Goal: Task Accomplishment & Management: Use online tool/utility

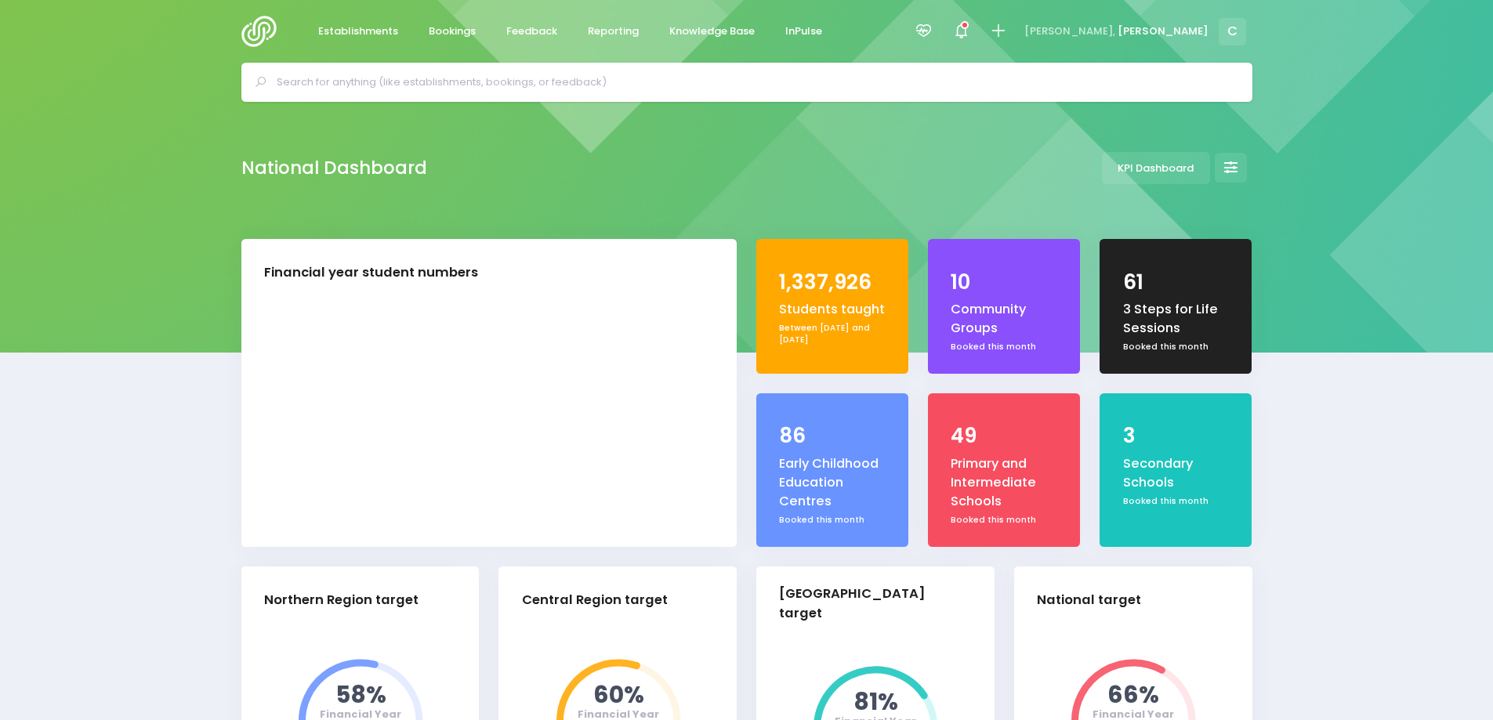
select select "5"
click at [453, 24] on span "Bookings" at bounding box center [452, 32] width 47 height 16
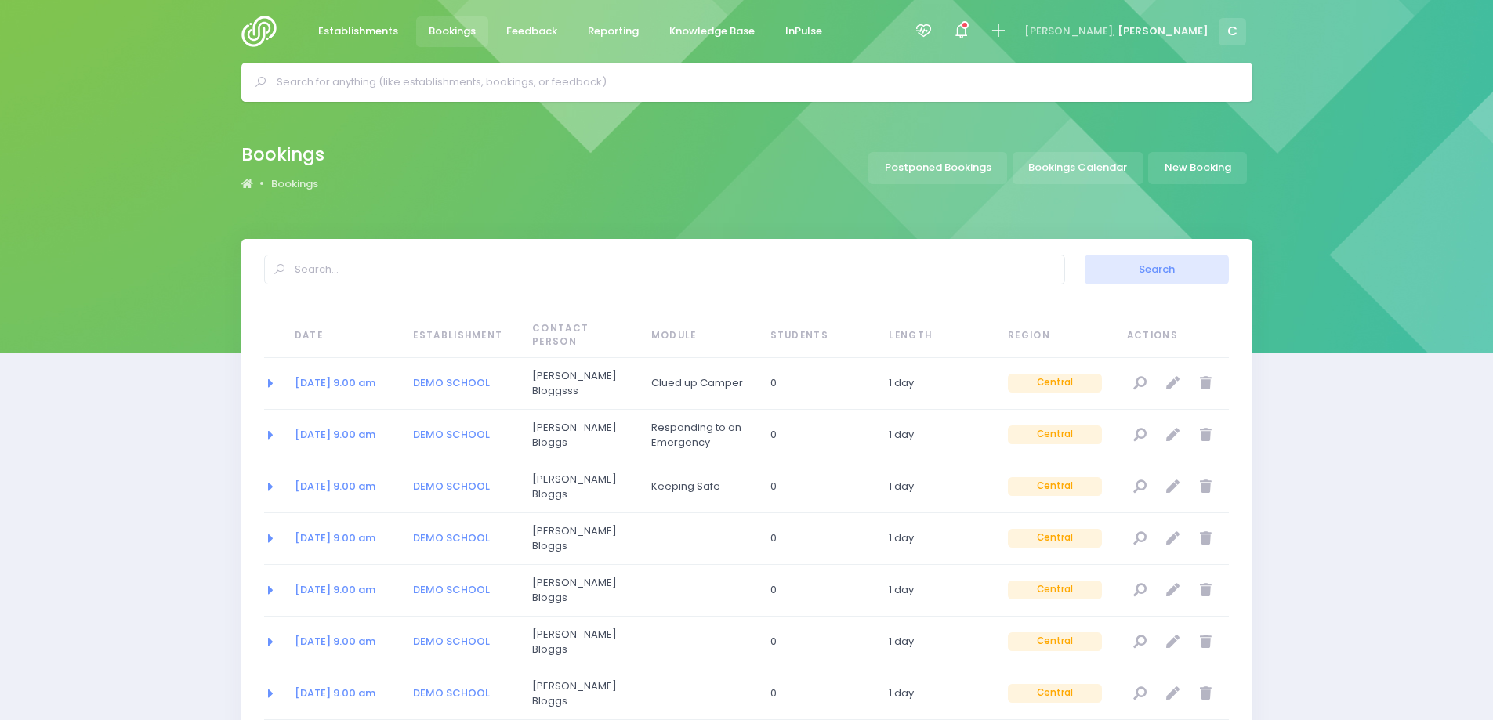
select select "20"
click at [1062, 174] on link "Bookings Calendar" at bounding box center [1078, 168] width 131 height 32
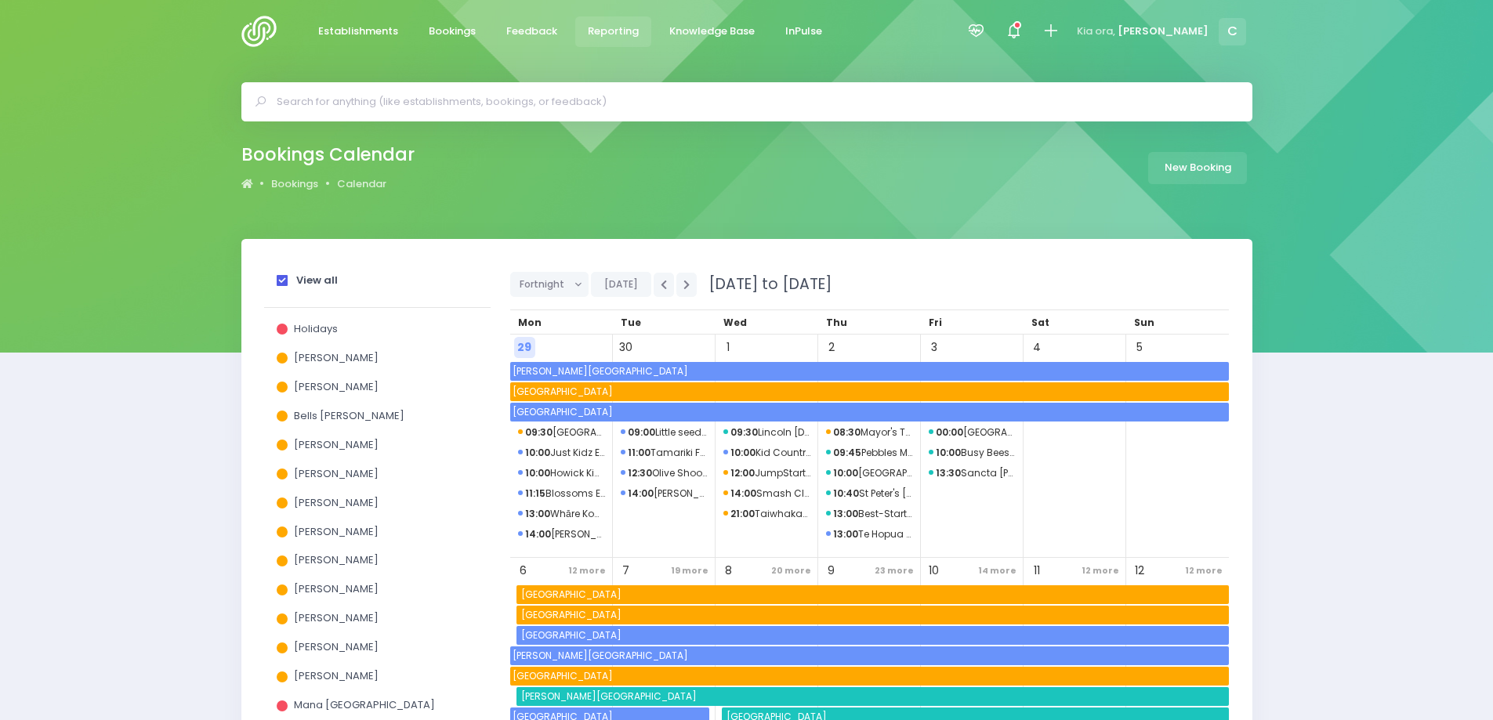
click at [622, 31] on span "Reporting" at bounding box center [613, 32] width 51 height 16
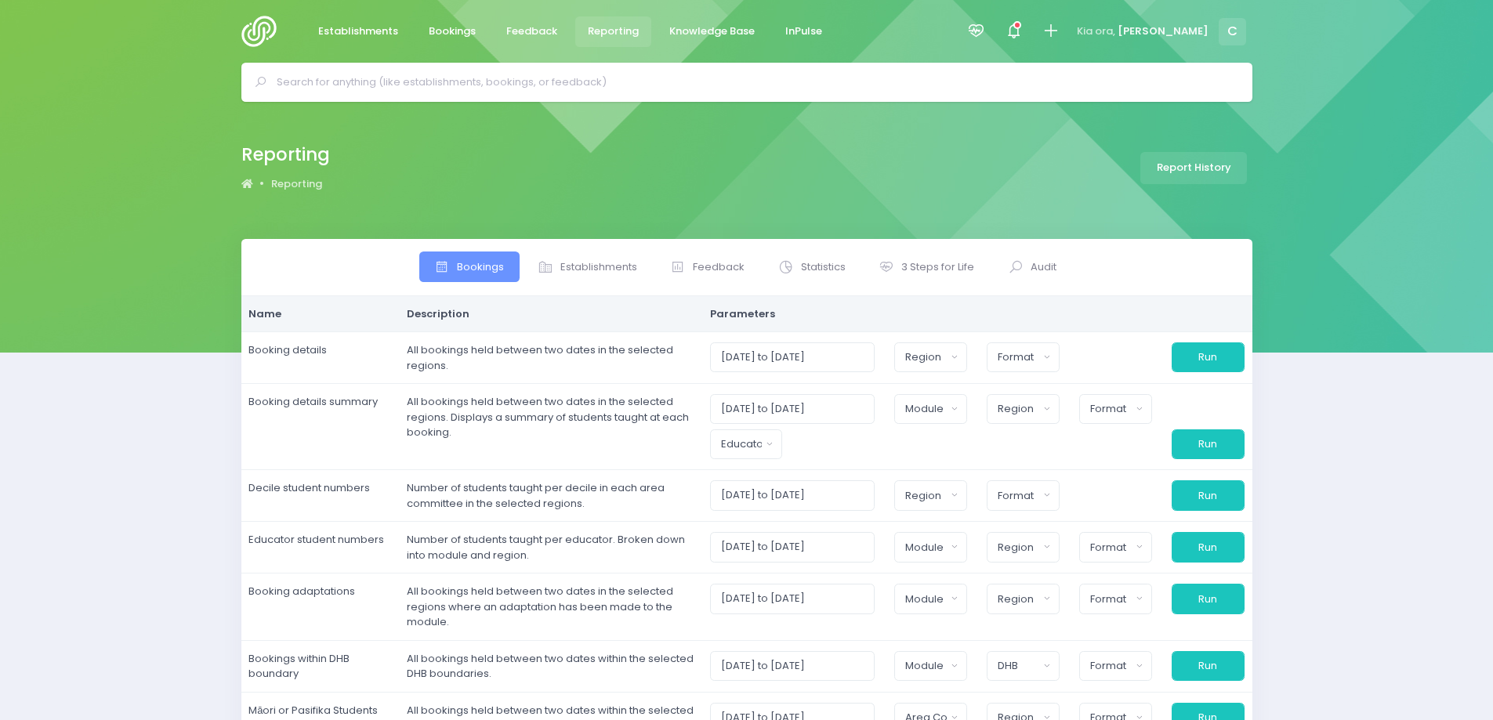
select select
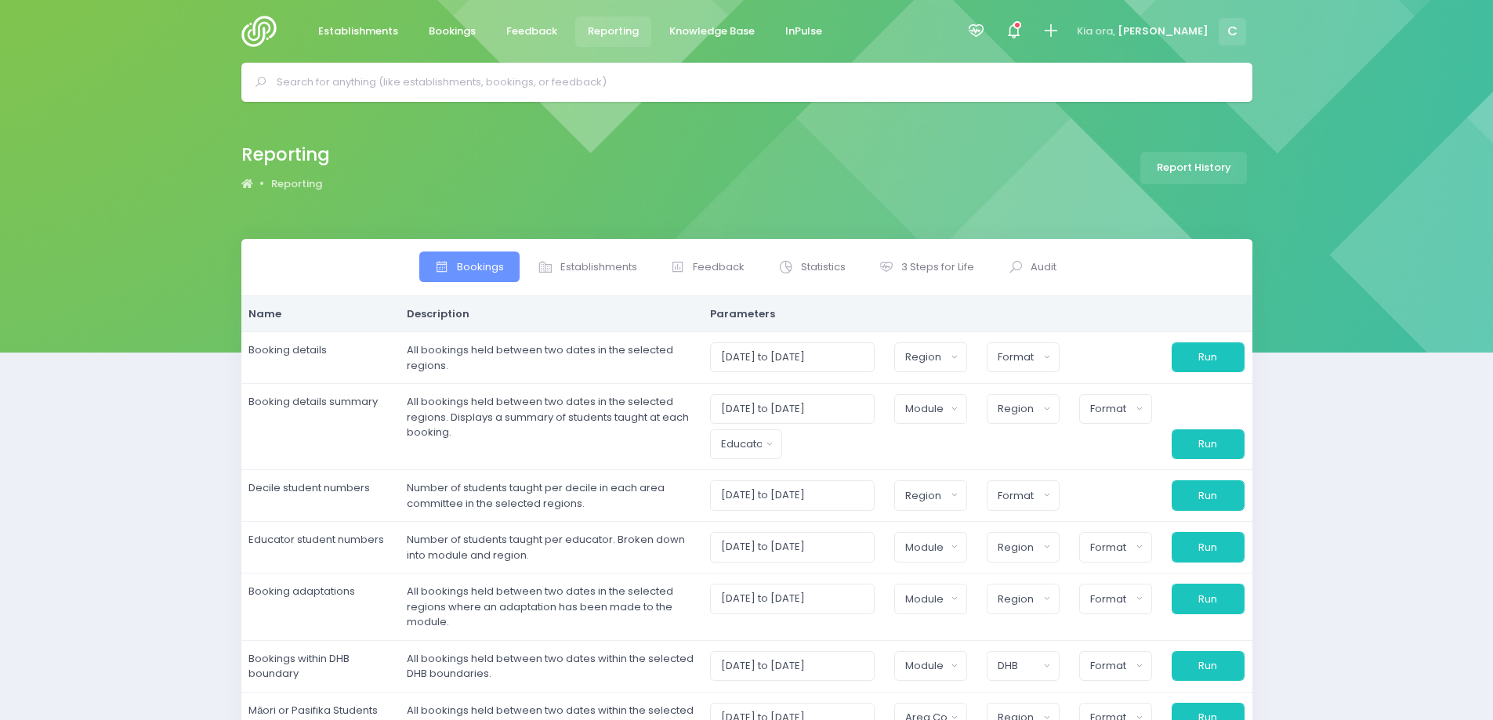
select select
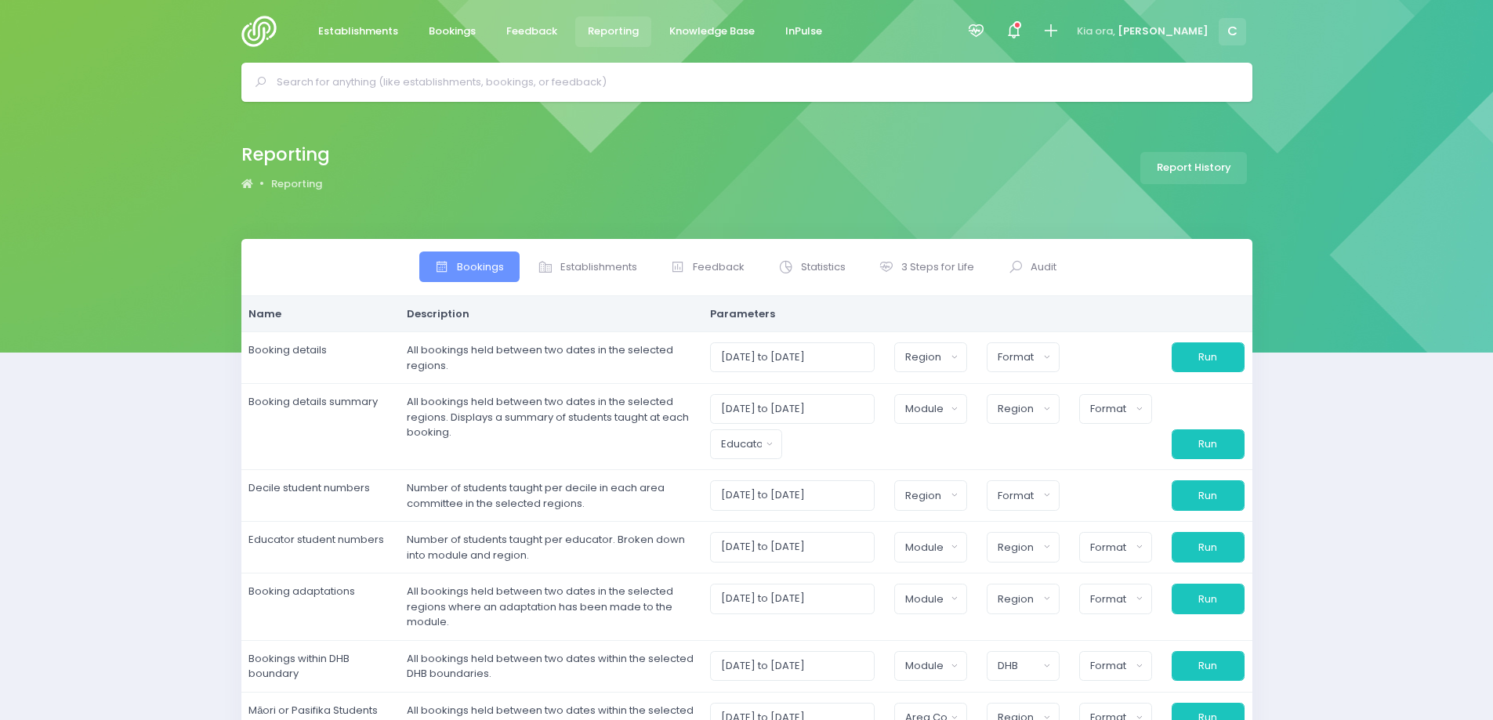
select select
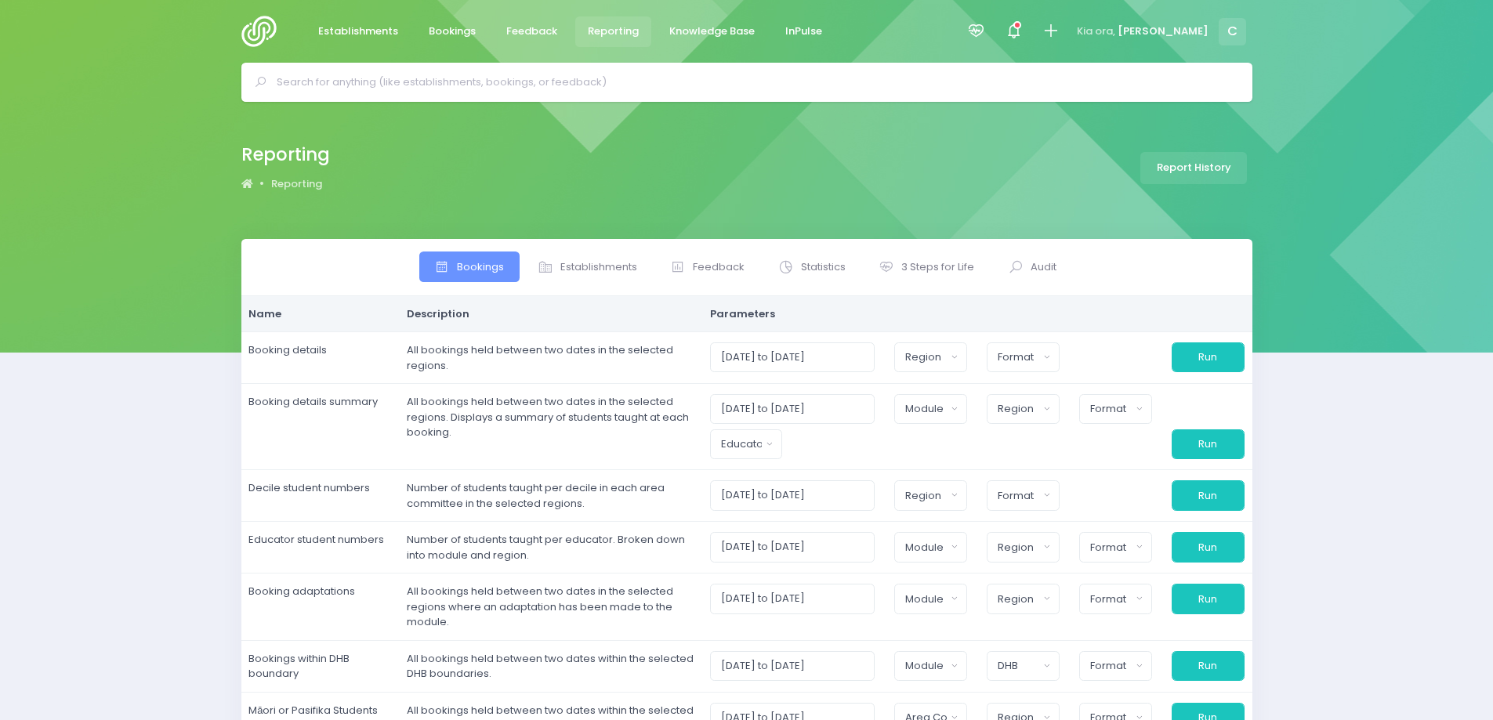
select select
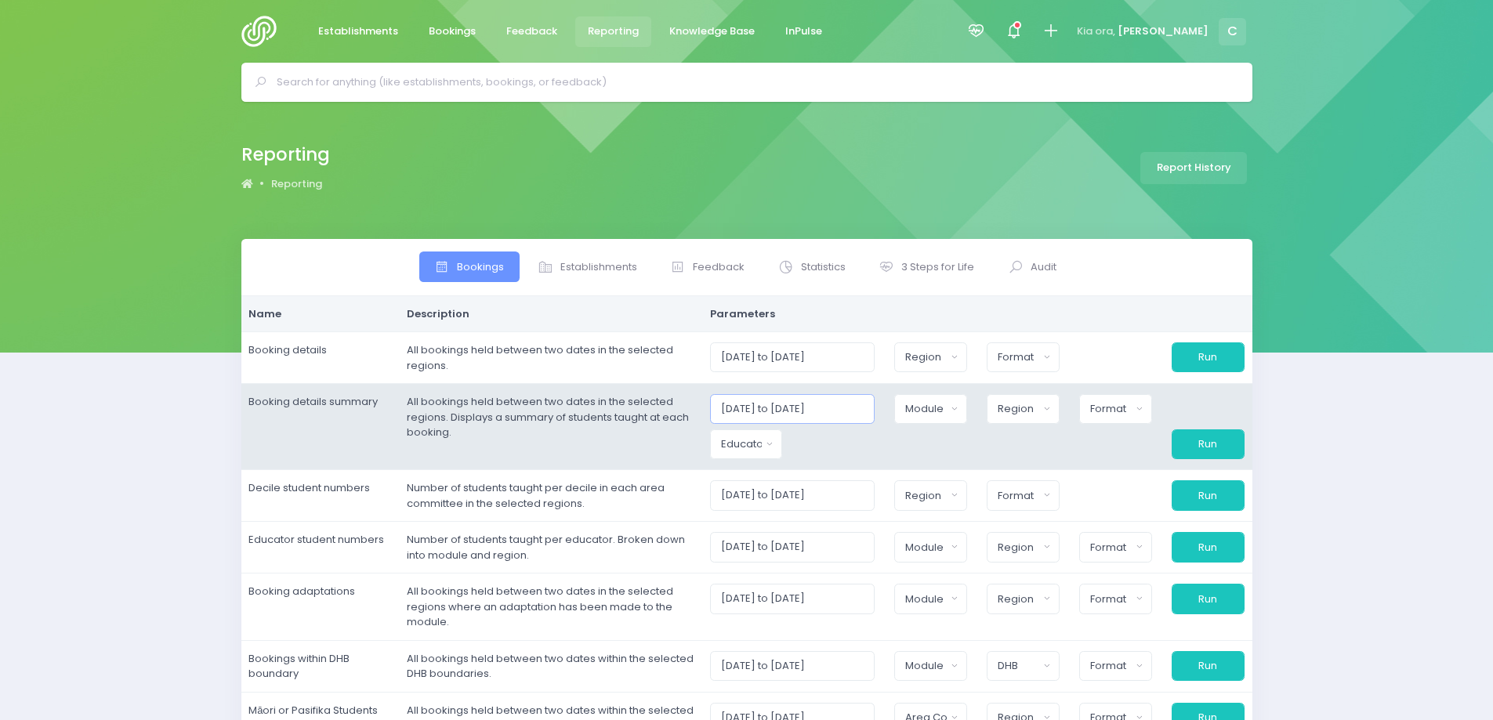
click at [829, 404] on input "01/09/2025 to 30/09/2025" at bounding box center [792, 409] width 165 height 30
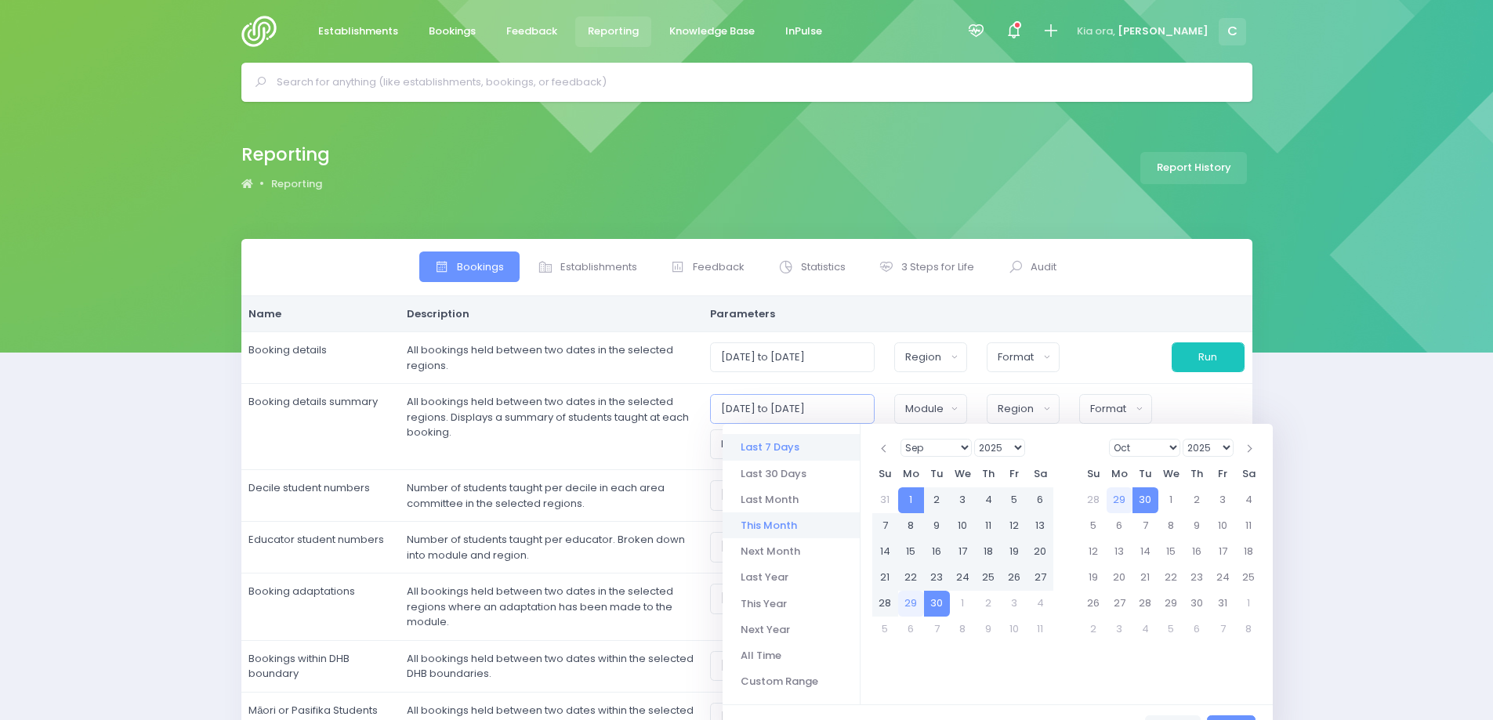
scroll to position [78, 0]
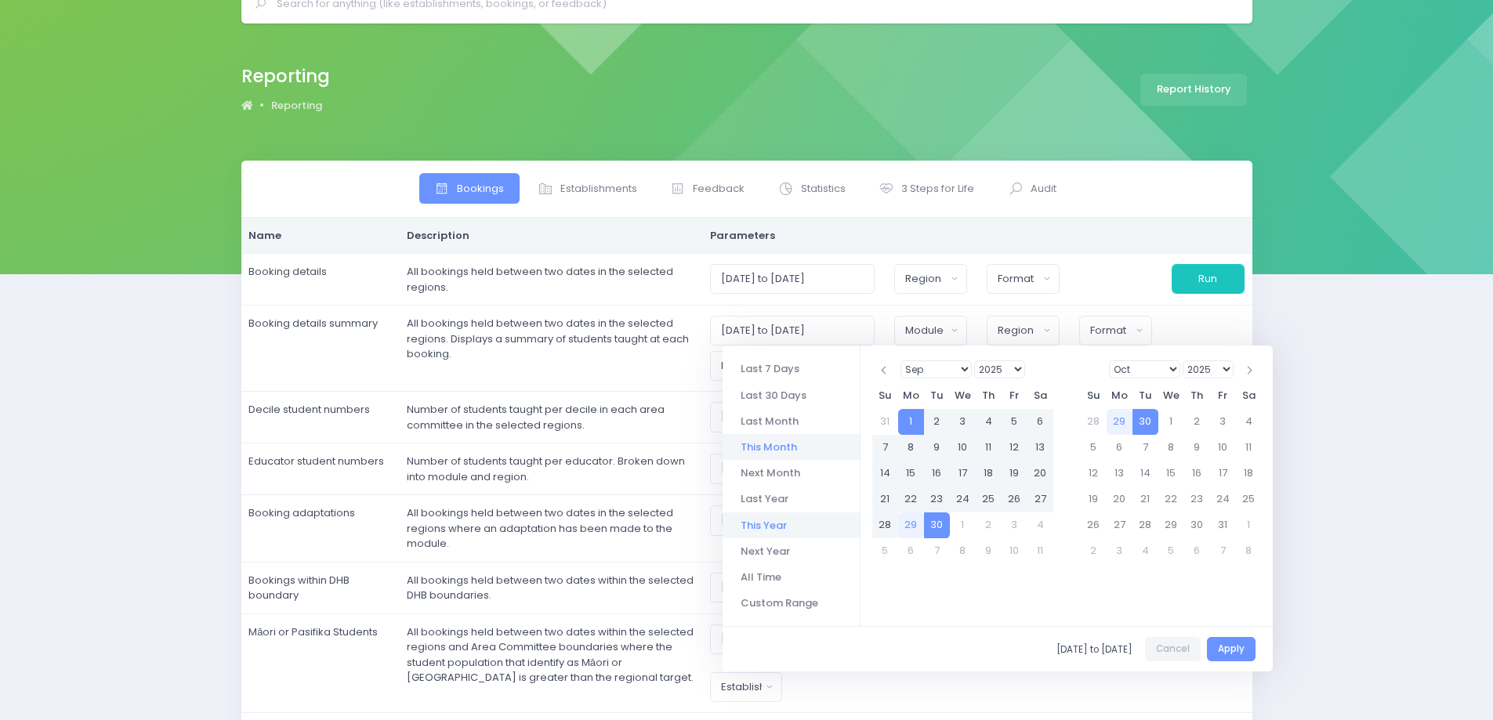
click at [767, 526] on li "This Year" at bounding box center [791, 526] width 137 height 26
type input "01/01/2025 to 31/12/2025"
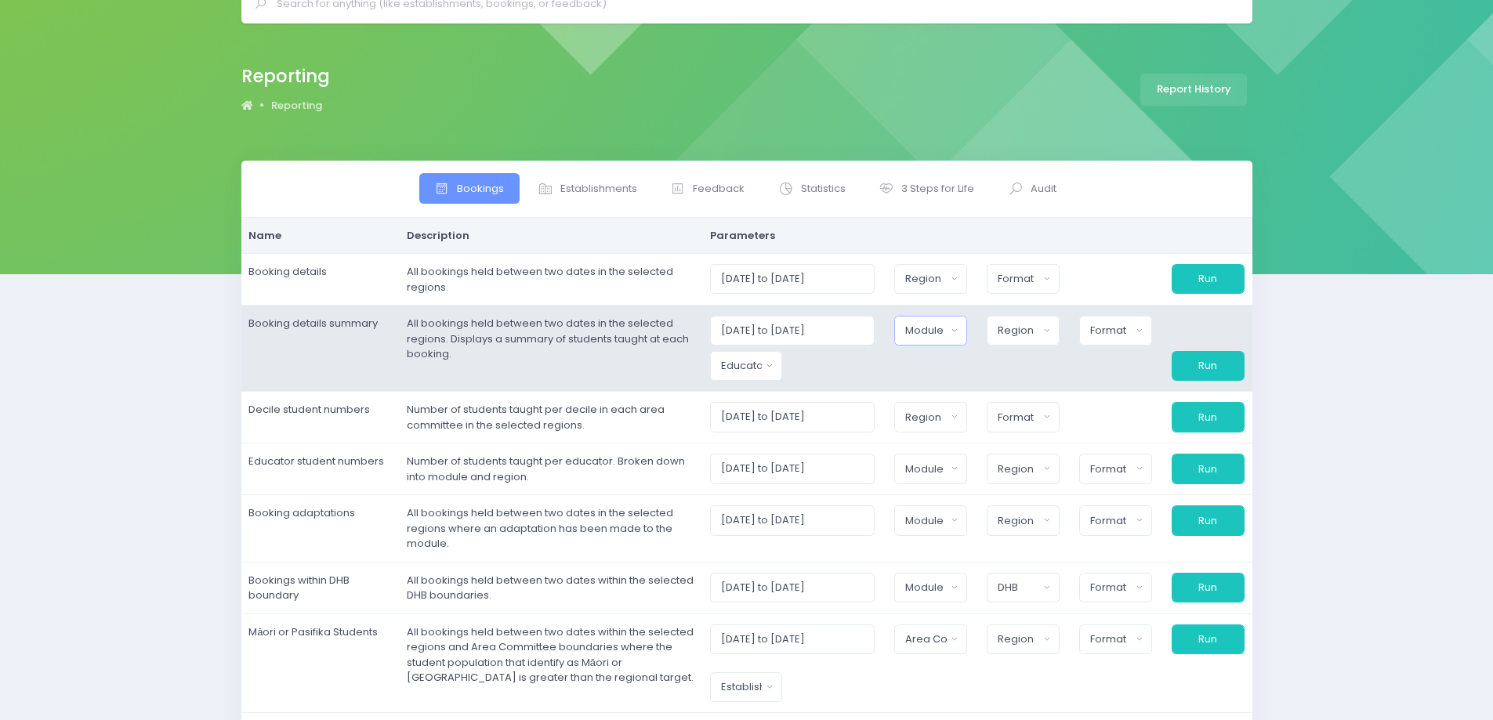
click at [937, 333] on div "Module" at bounding box center [925, 331] width 41 height 16
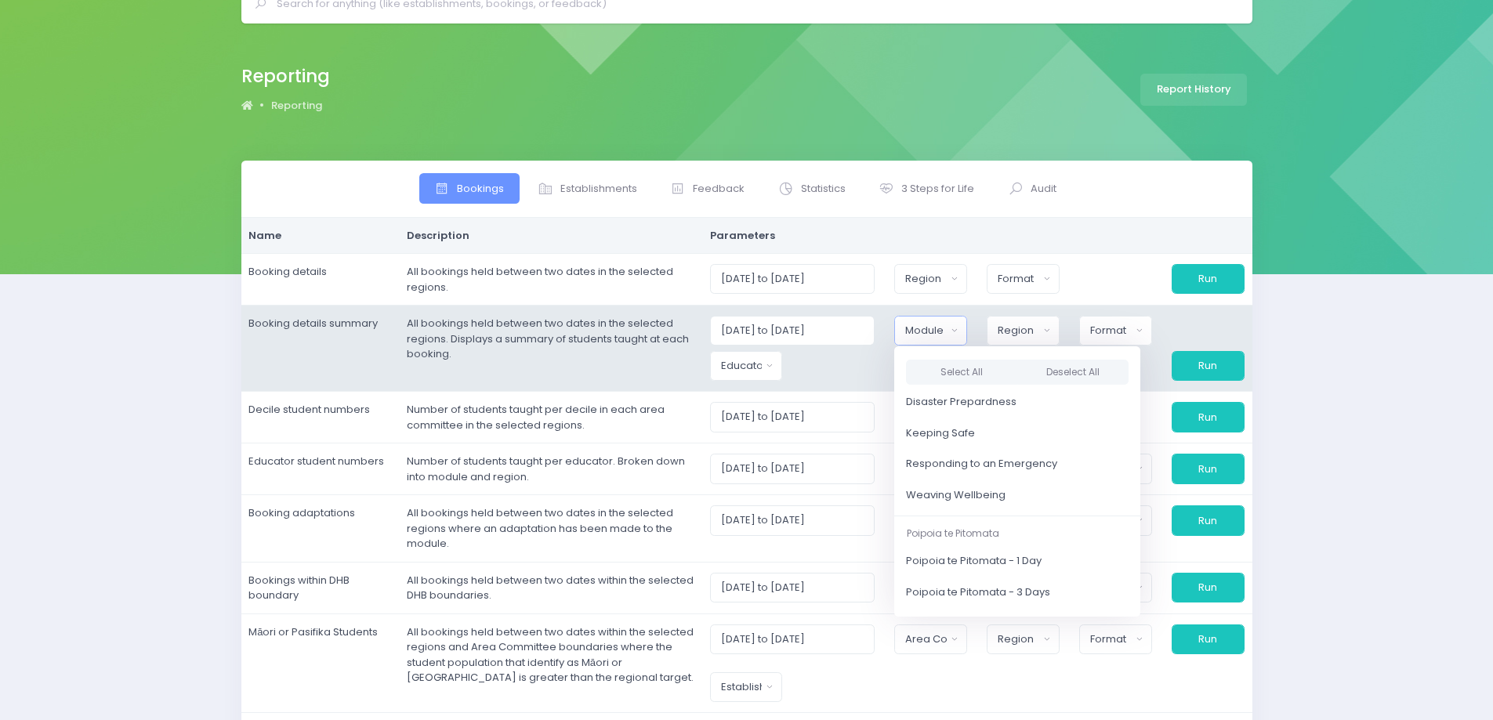
scroll to position [235, 0]
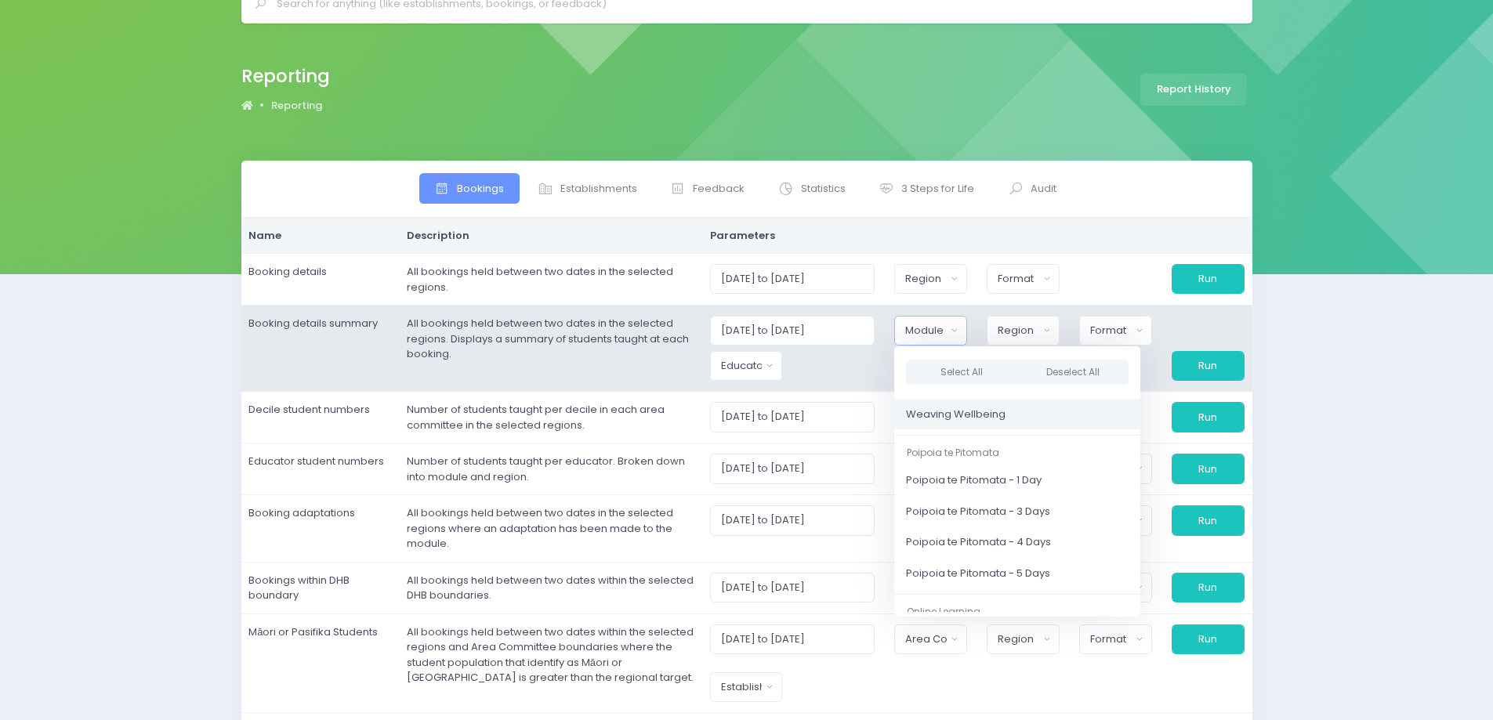
click at [978, 413] on span "Weaving Wellbeing" at bounding box center [956, 415] width 100 height 16
select select "Weaving Wellbeing"
click at [1028, 325] on div "Region" at bounding box center [1018, 331] width 41 height 16
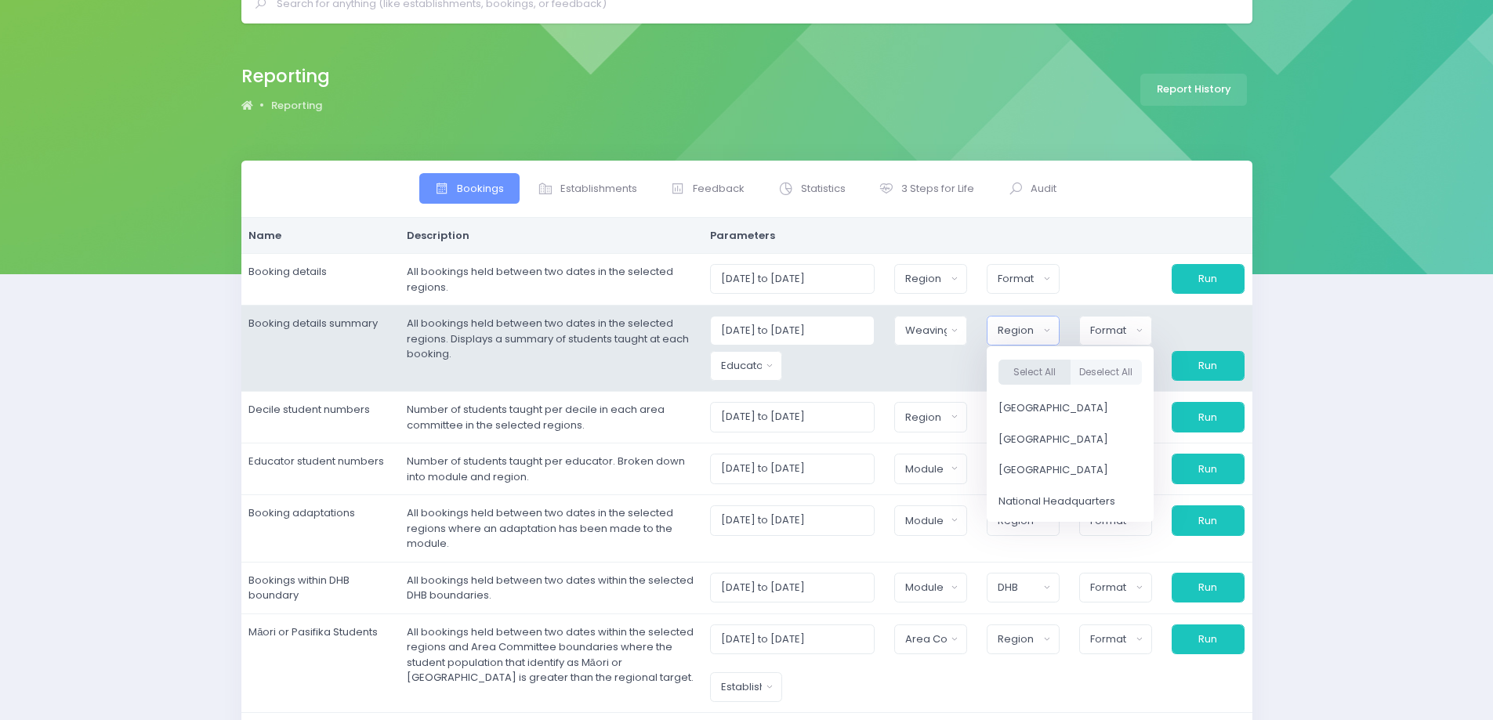
click at [1049, 373] on button "Select All" at bounding box center [1035, 373] width 72 height 26
select select "Northern"
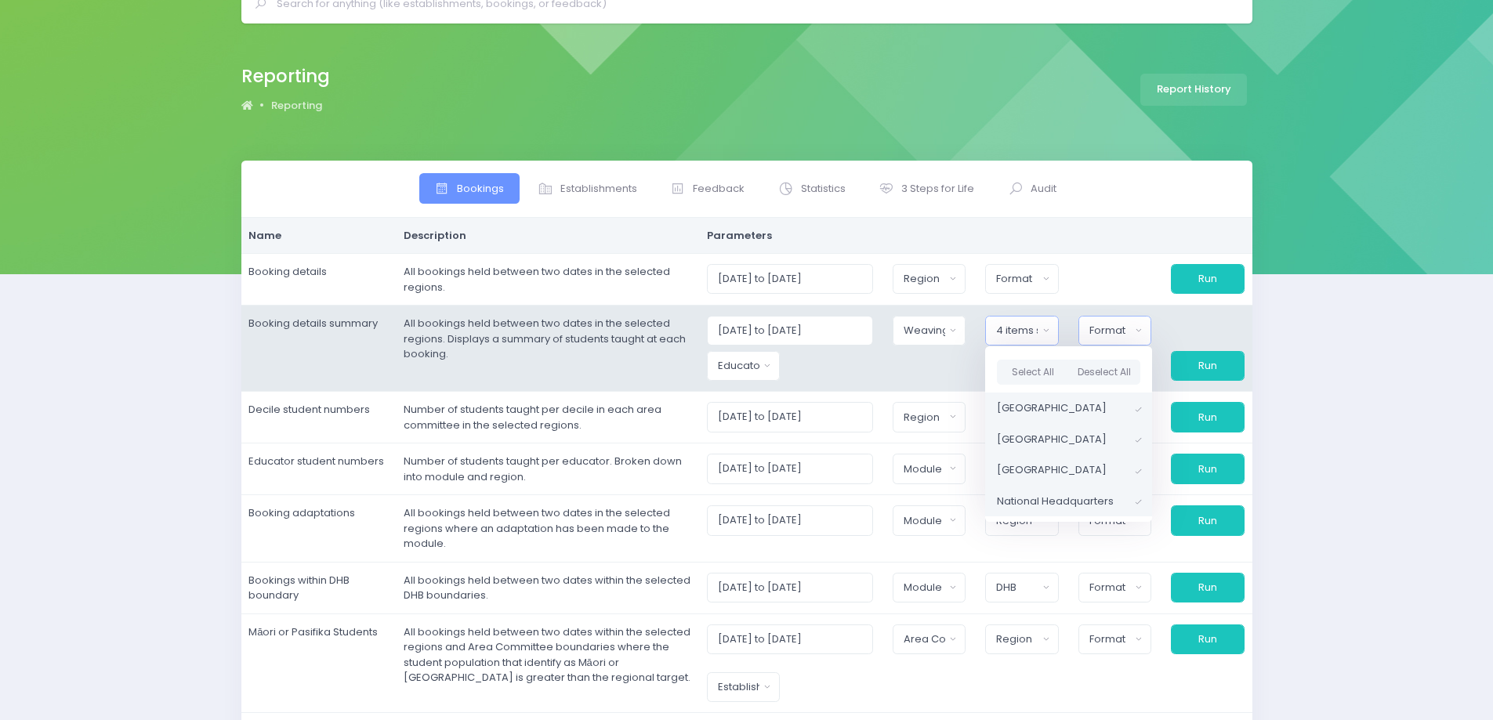
click at [1110, 336] on div "Format" at bounding box center [1111, 331] width 42 height 16
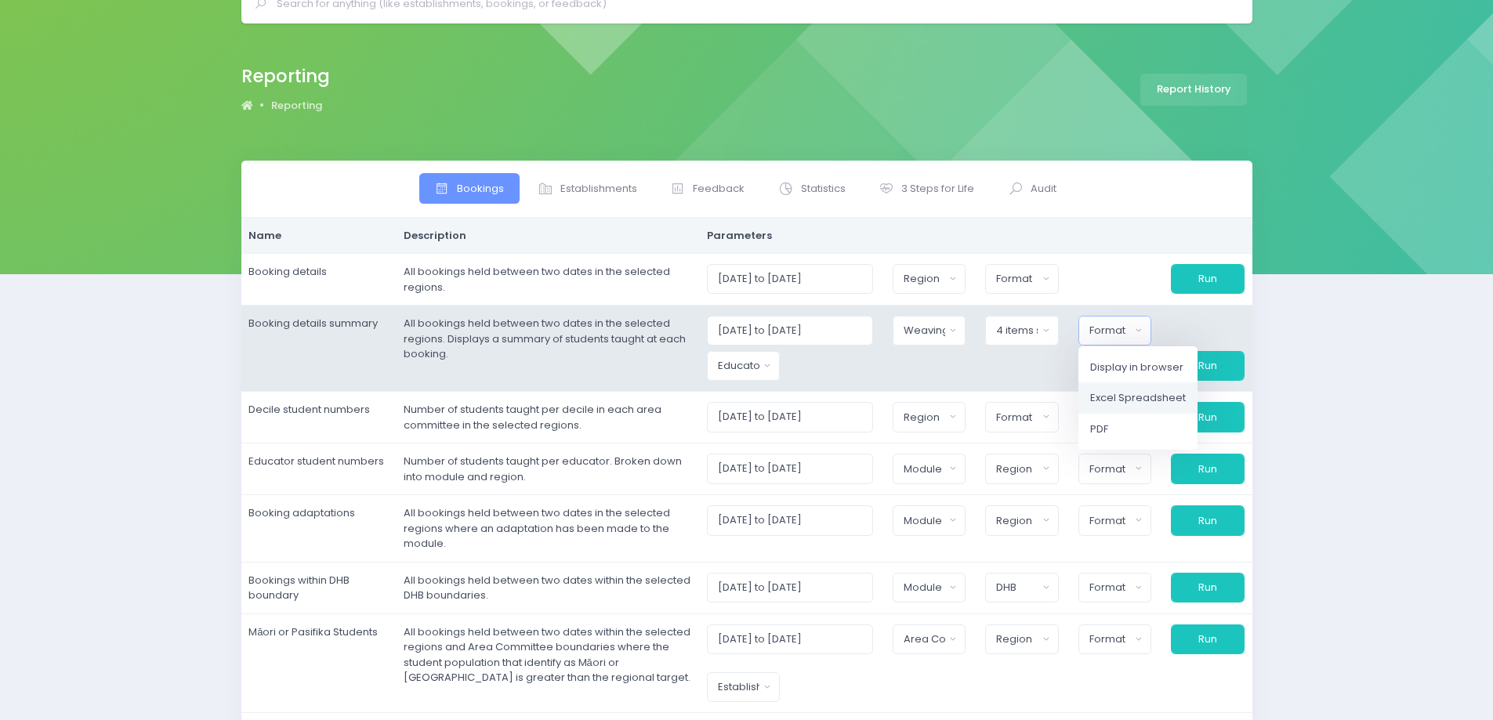
click at [1142, 399] on span "Excel Spreadsheet" at bounding box center [1138, 398] width 96 height 16
select select "excel"
click at [737, 373] on div "Educator" at bounding box center [731, 366] width 43 height 16
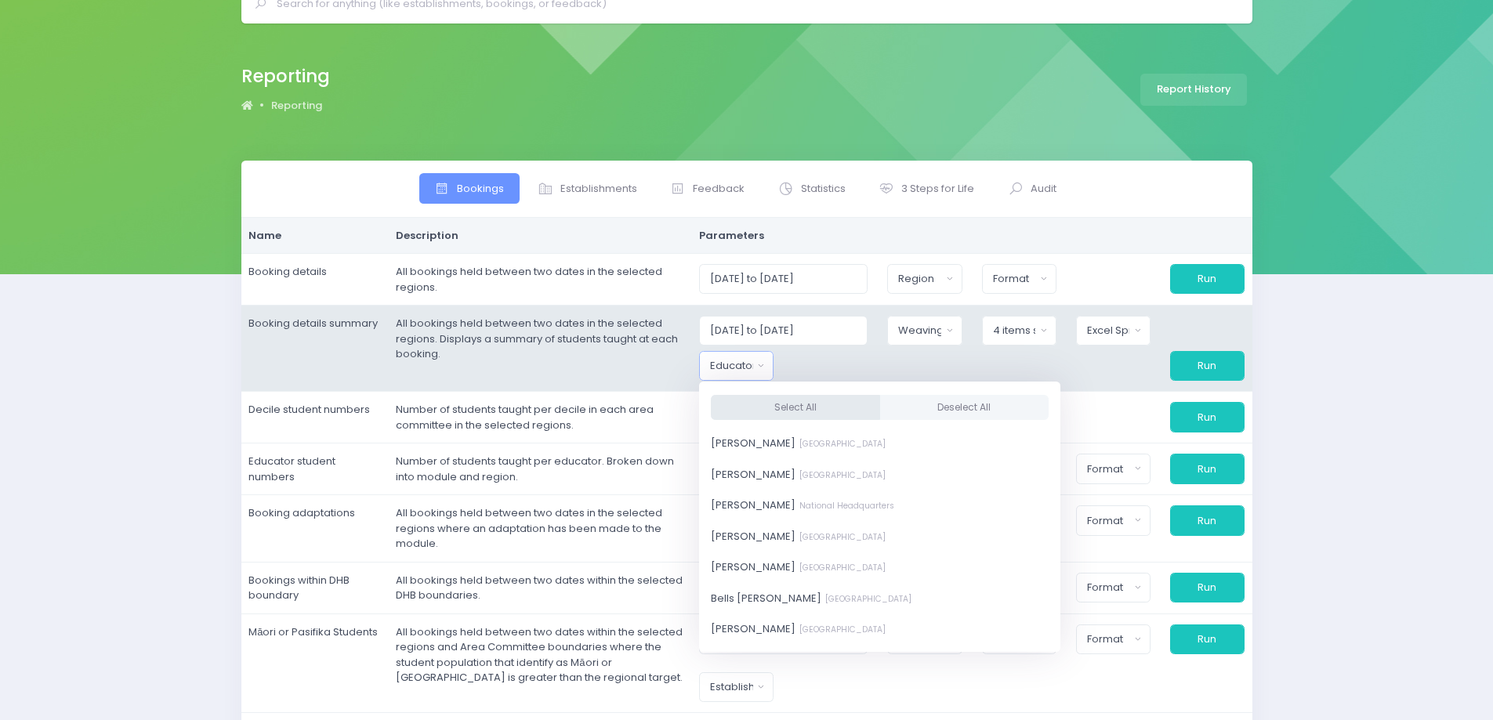
click at [775, 408] on button "Select All" at bounding box center [795, 407] width 169 height 26
select select "381987"
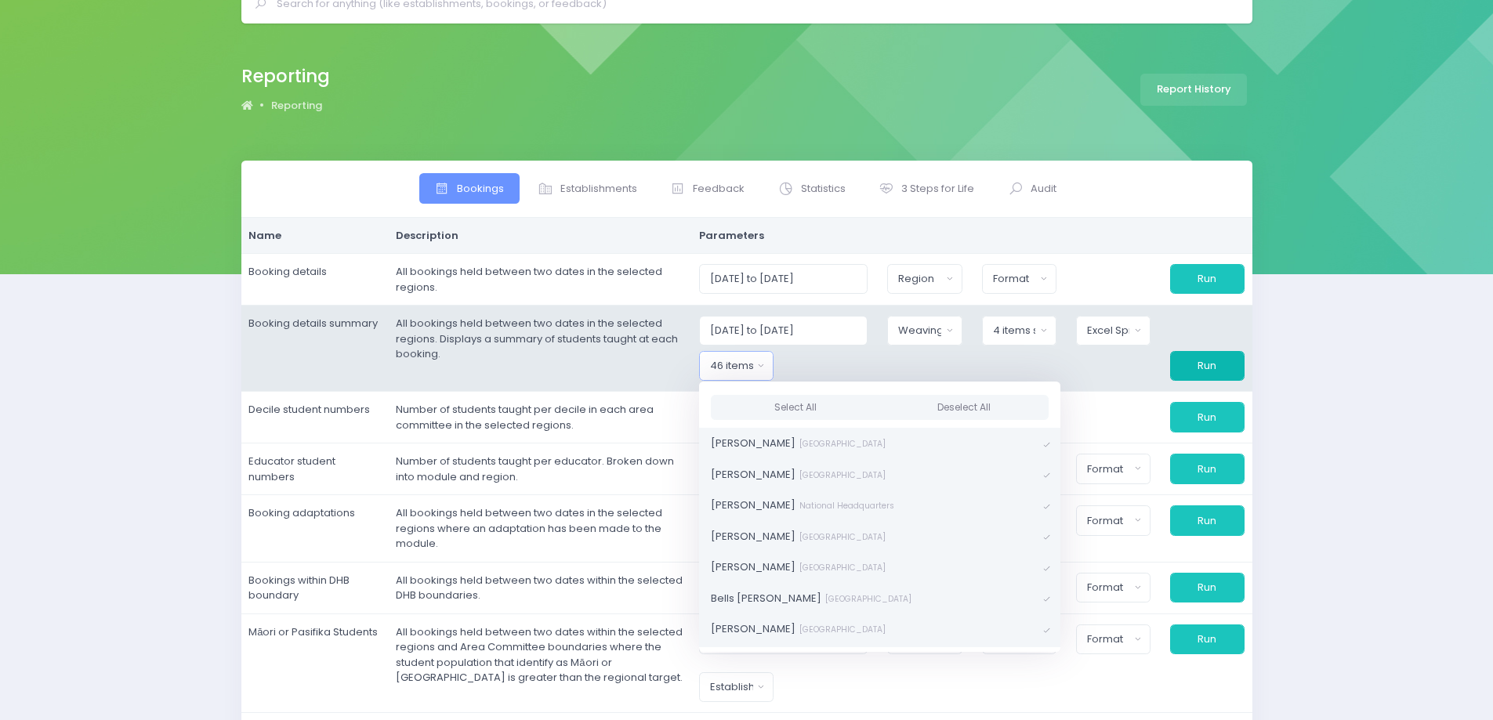
click at [1186, 365] on button "Run" at bounding box center [1207, 366] width 74 height 30
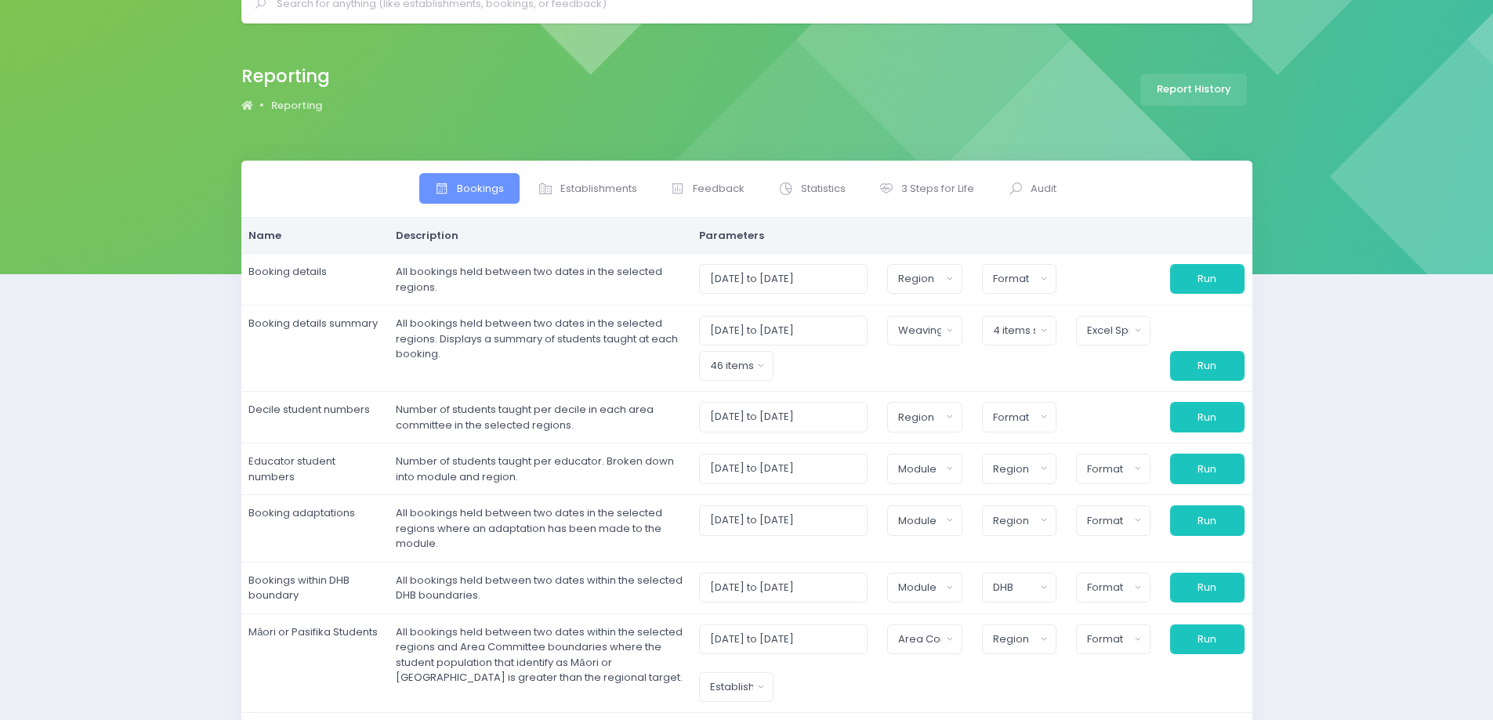
click at [474, 184] on span "Bookings" at bounding box center [480, 189] width 47 height 16
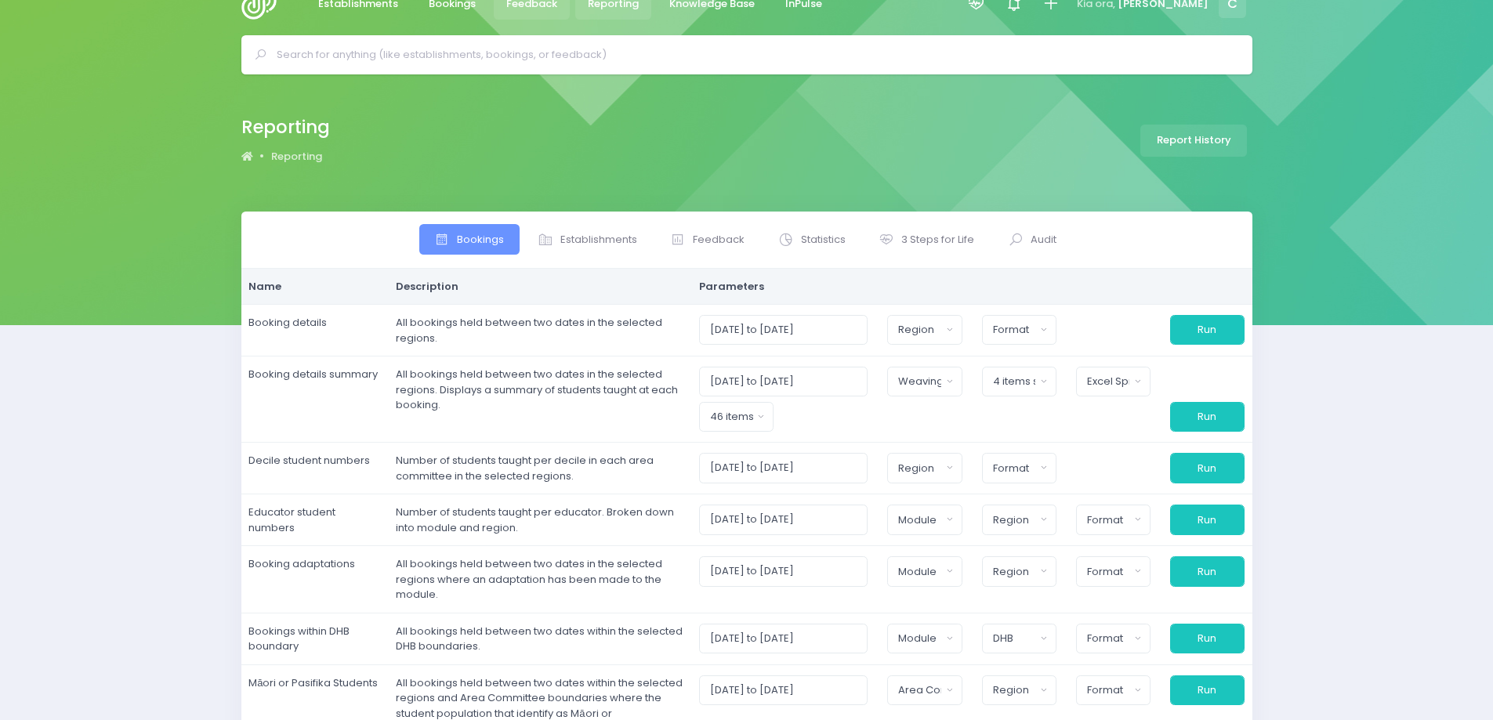
scroll to position [0, 0]
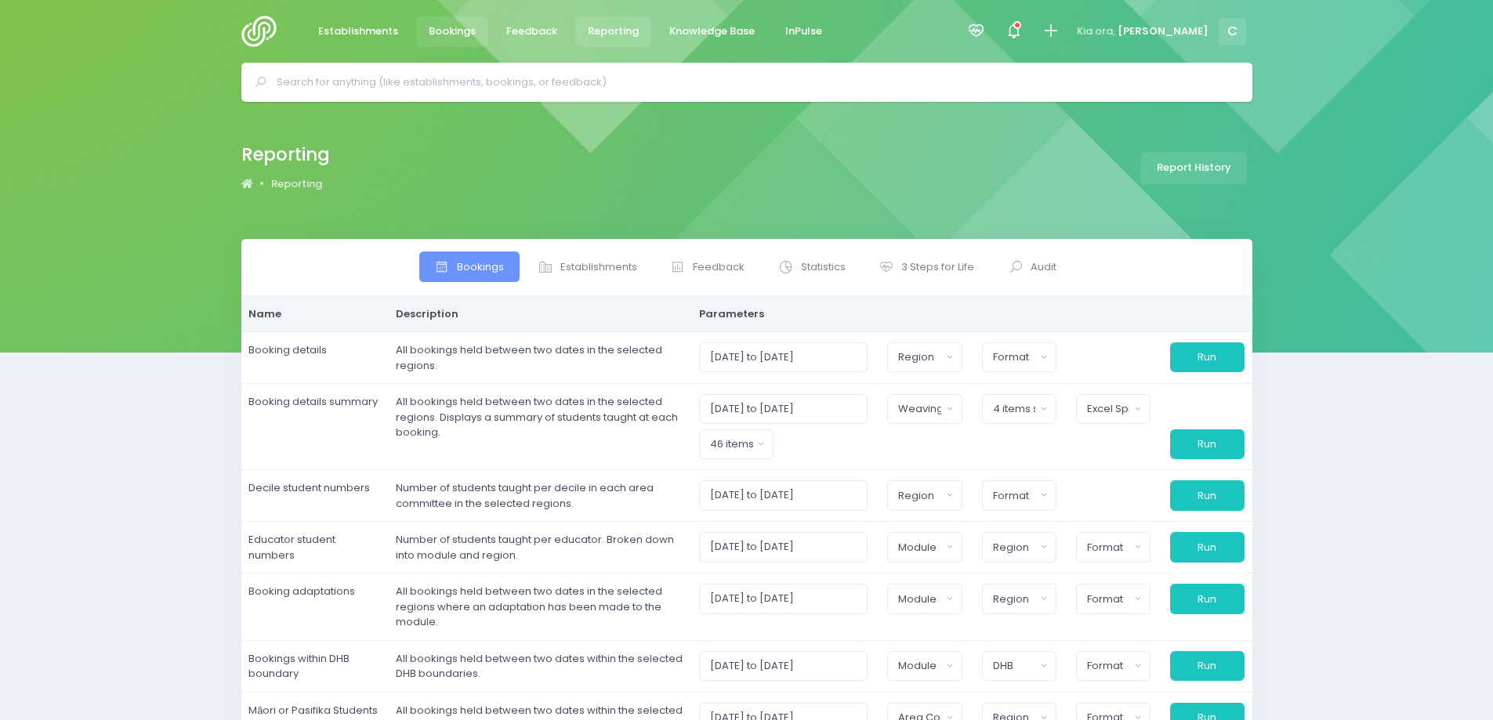
click at [456, 30] on span "Bookings" at bounding box center [452, 32] width 47 height 16
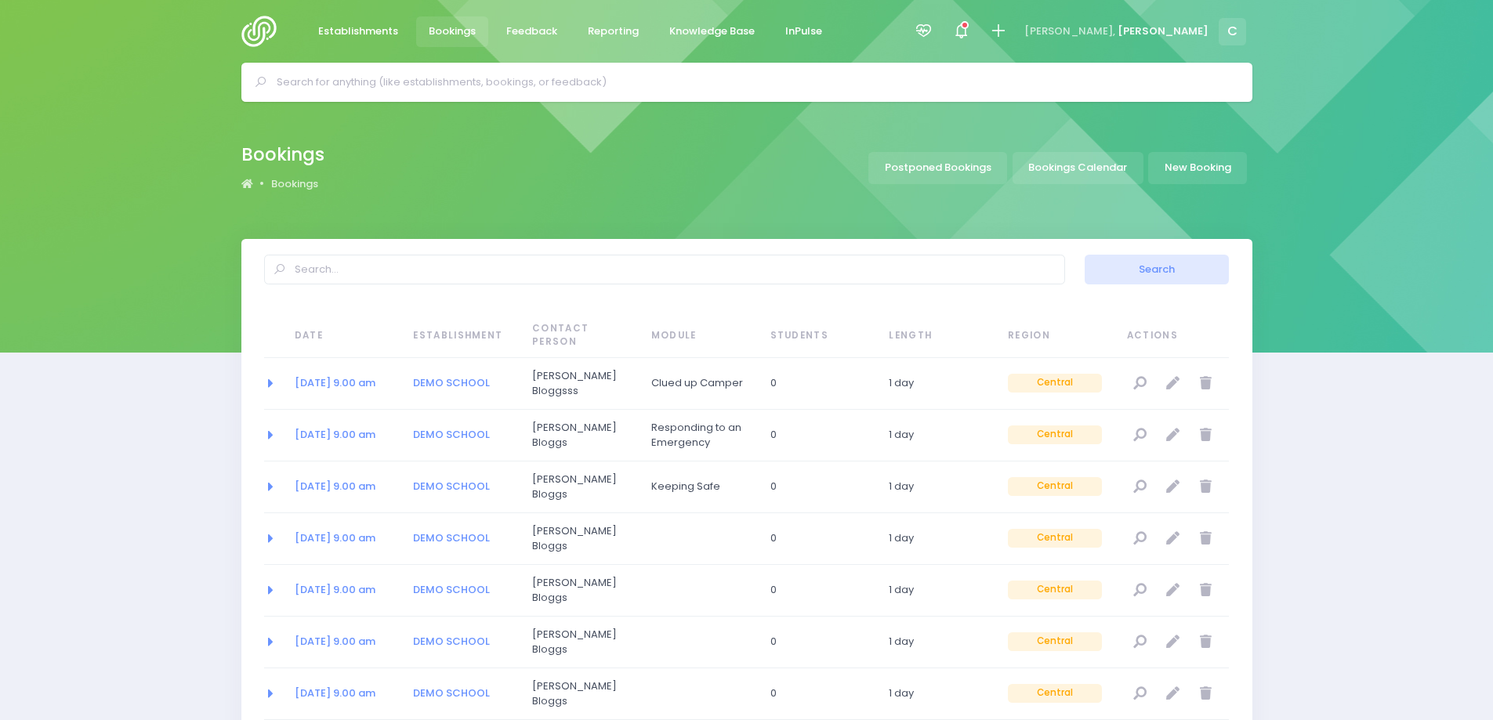
select select "20"
click at [1067, 167] on link "Bookings Calendar" at bounding box center [1078, 168] width 131 height 32
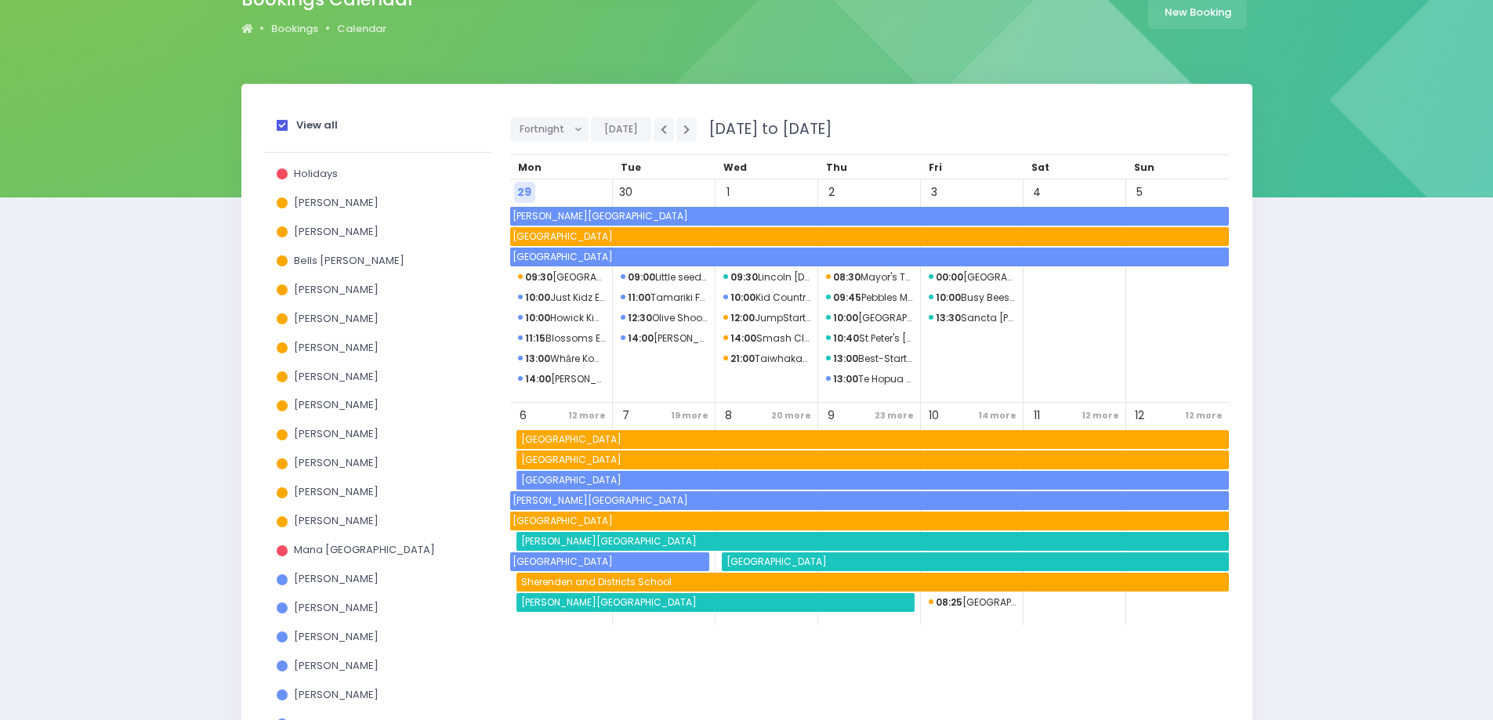
scroll to position [157, 0]
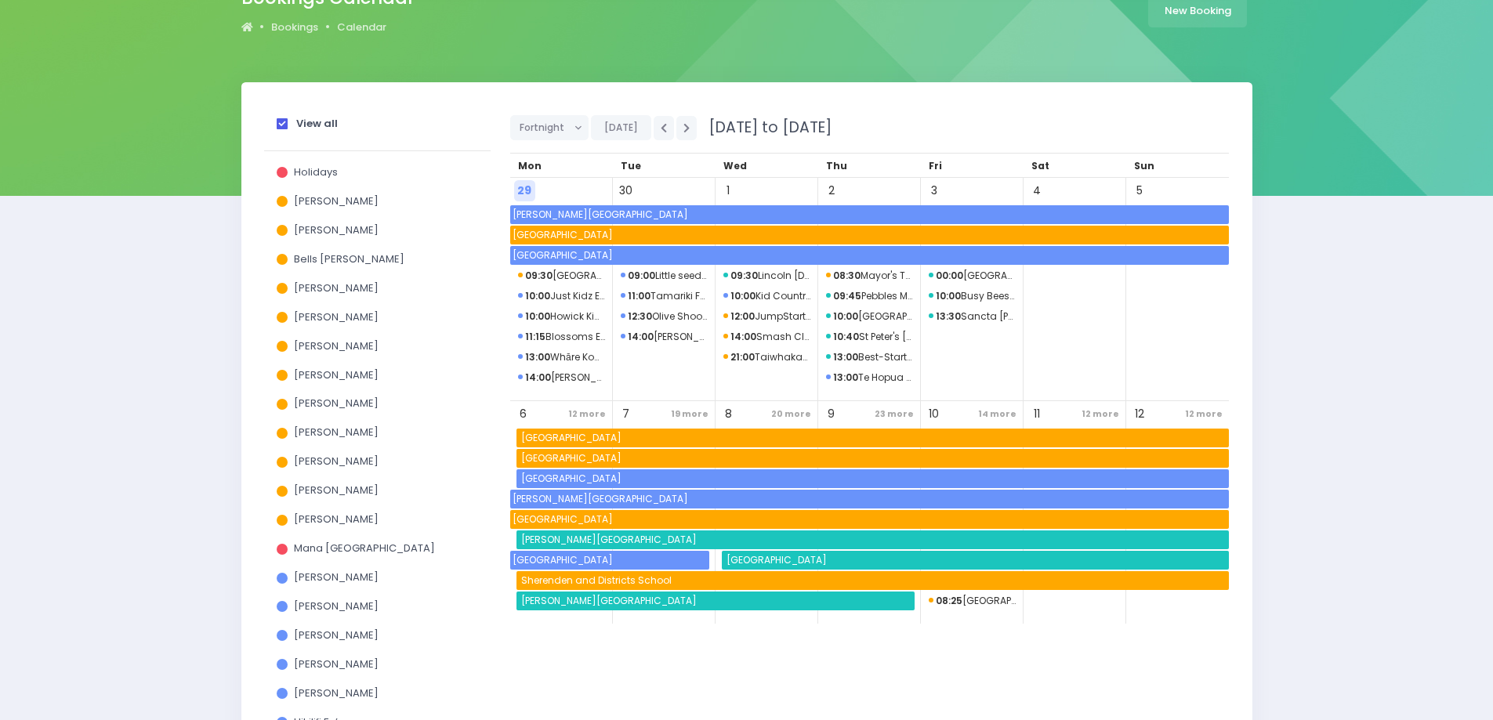
click at [283, 121] on span at bounding box center [282, 123] width 11 height 11
click at [0, 0] on input "View all" at bounding box center [0, 0] width 0 height 0
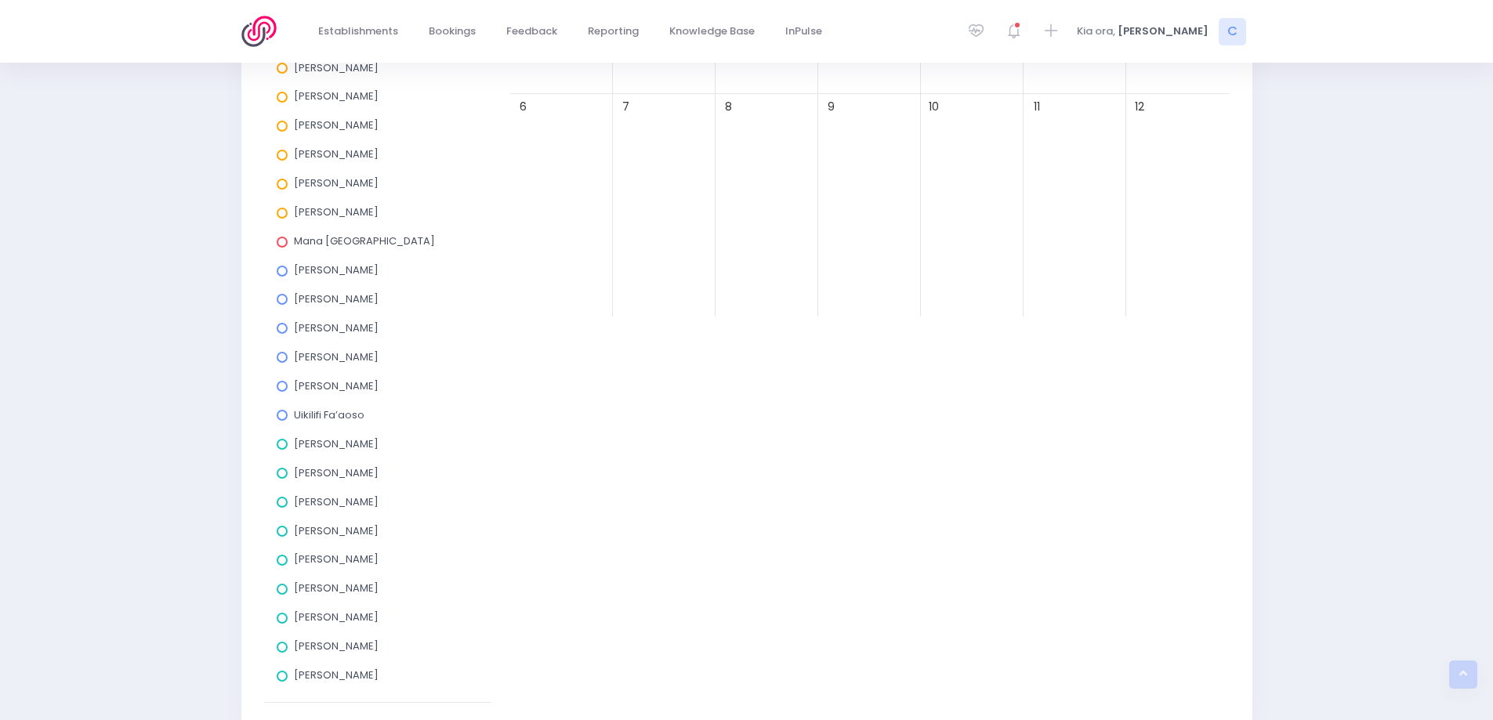
scroll to position [538, 0]
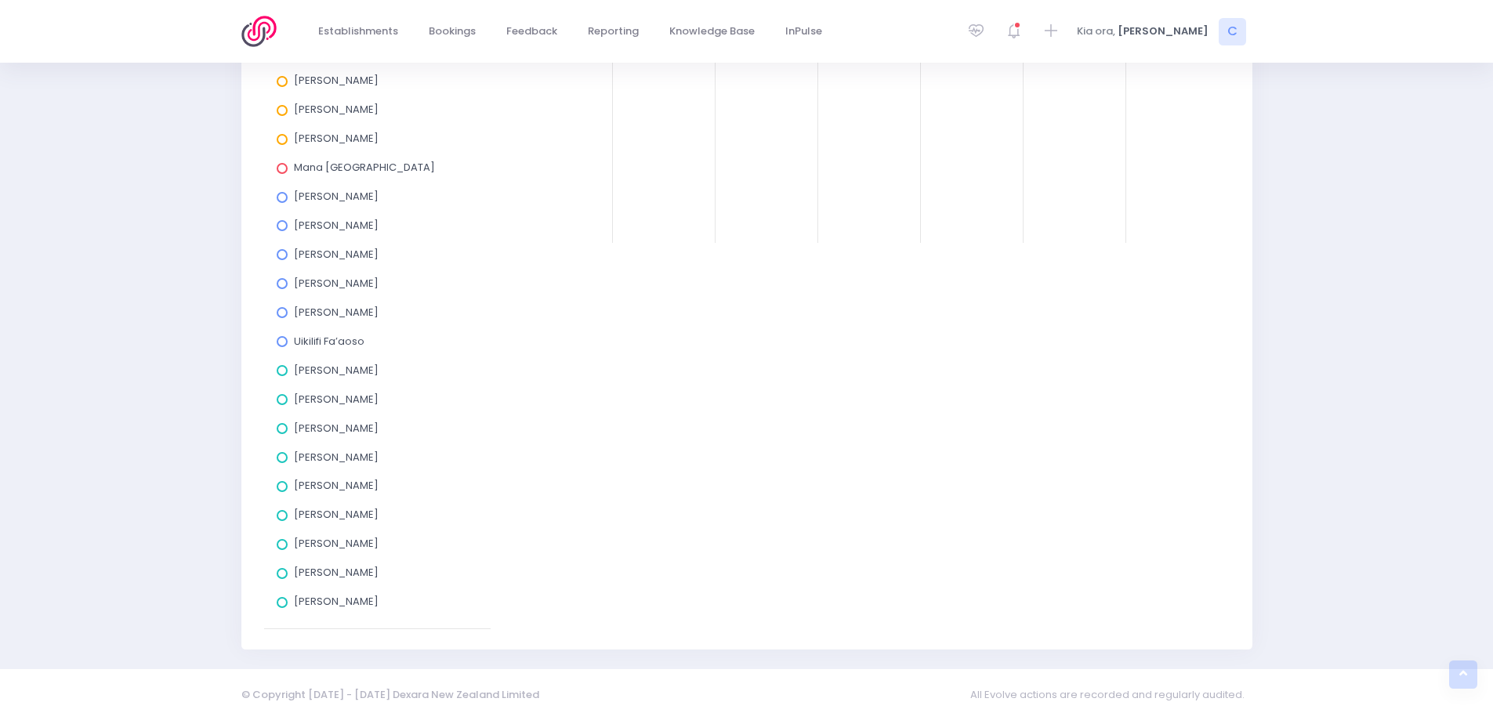
click at [280, 343] on span at bounding box center [282, 341] width 11 height 11
click at [0, 0] on input "Uikilifi Fa’aoso" at bounding box center [0, 0] width 0 height 0
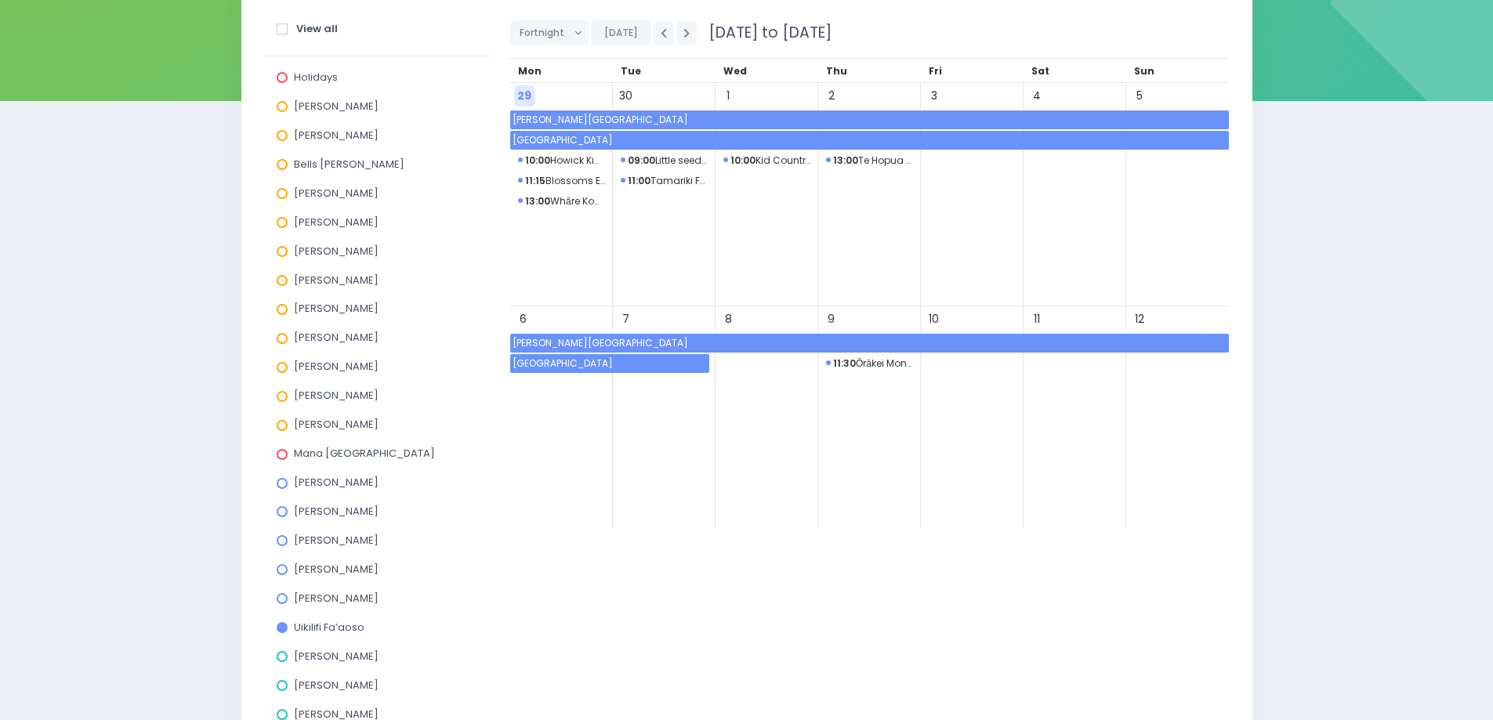
scroll to position [224, 0]
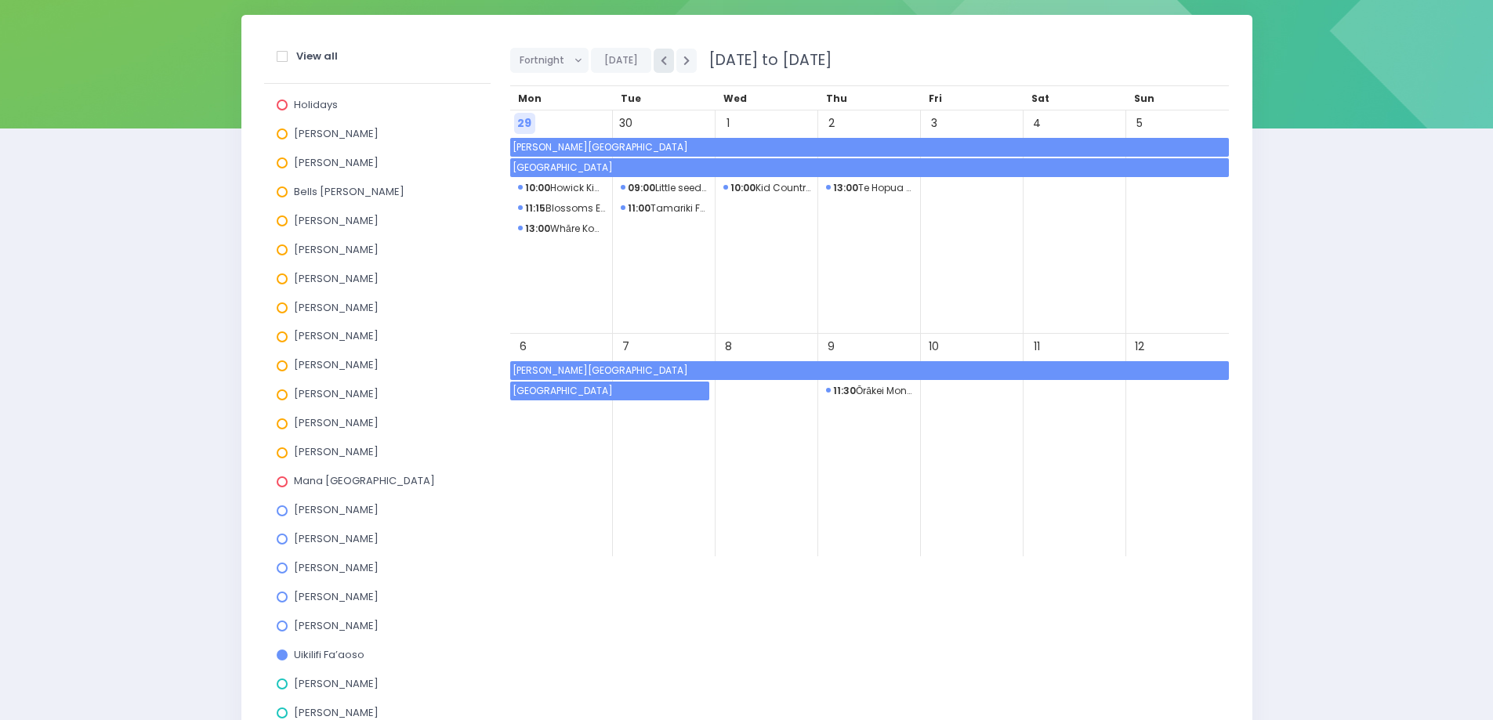
click at [656, 61] on button "button" at bounding box center [664, 61] width 20 height 24
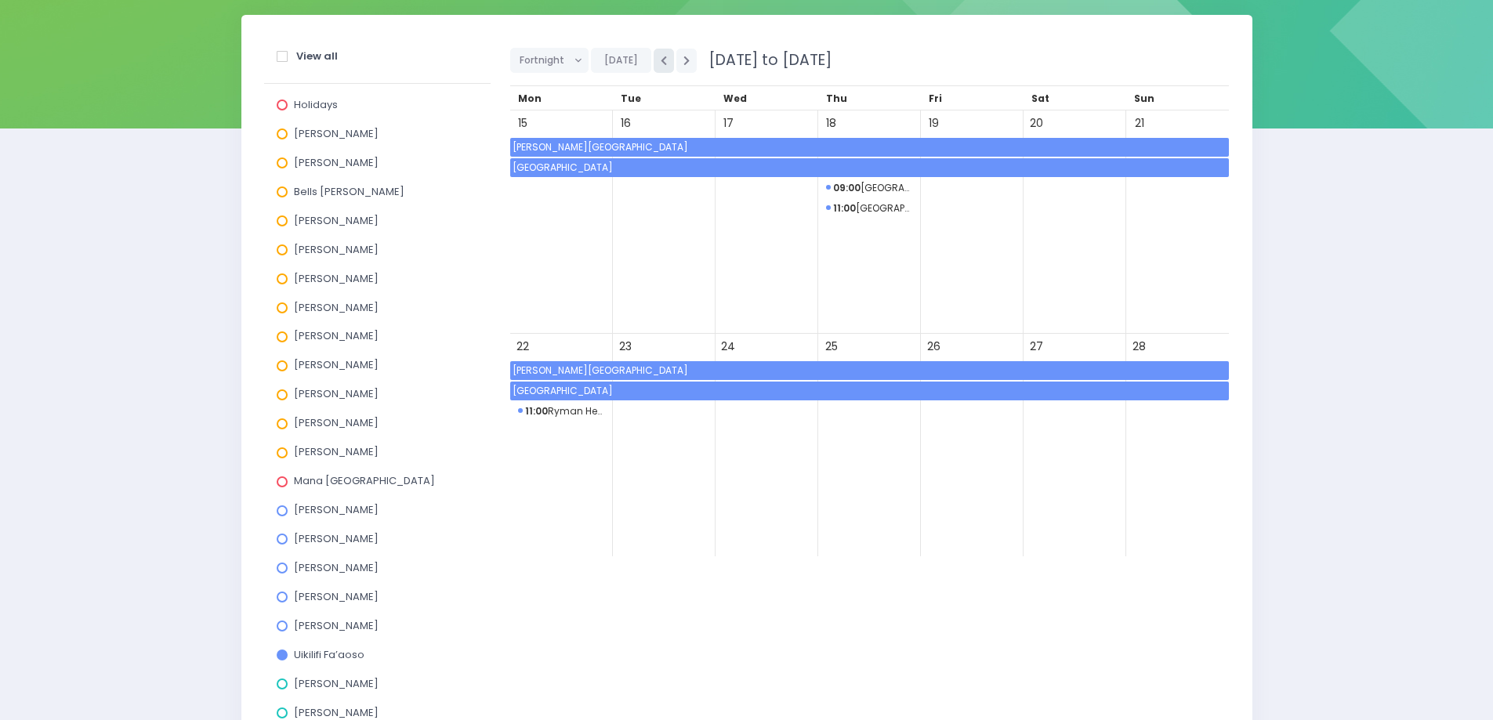
click at [656, 61] on button "button" at bounding box center [664, 61] width 20 height 24
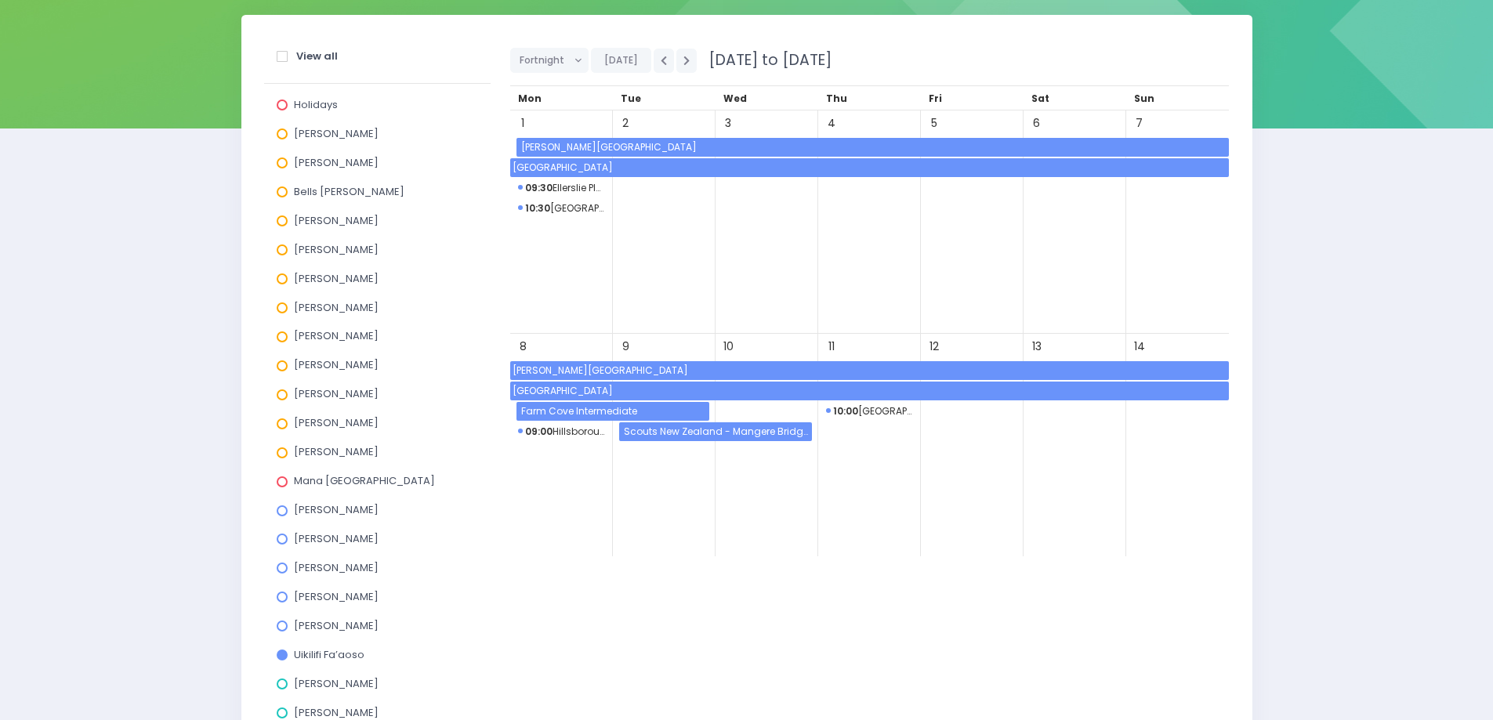
click at [562, 143] on span "[PERSON_NAME][GEOGRAPHIC_DATA]" at bounding box center [874, 147] width 710 height 19
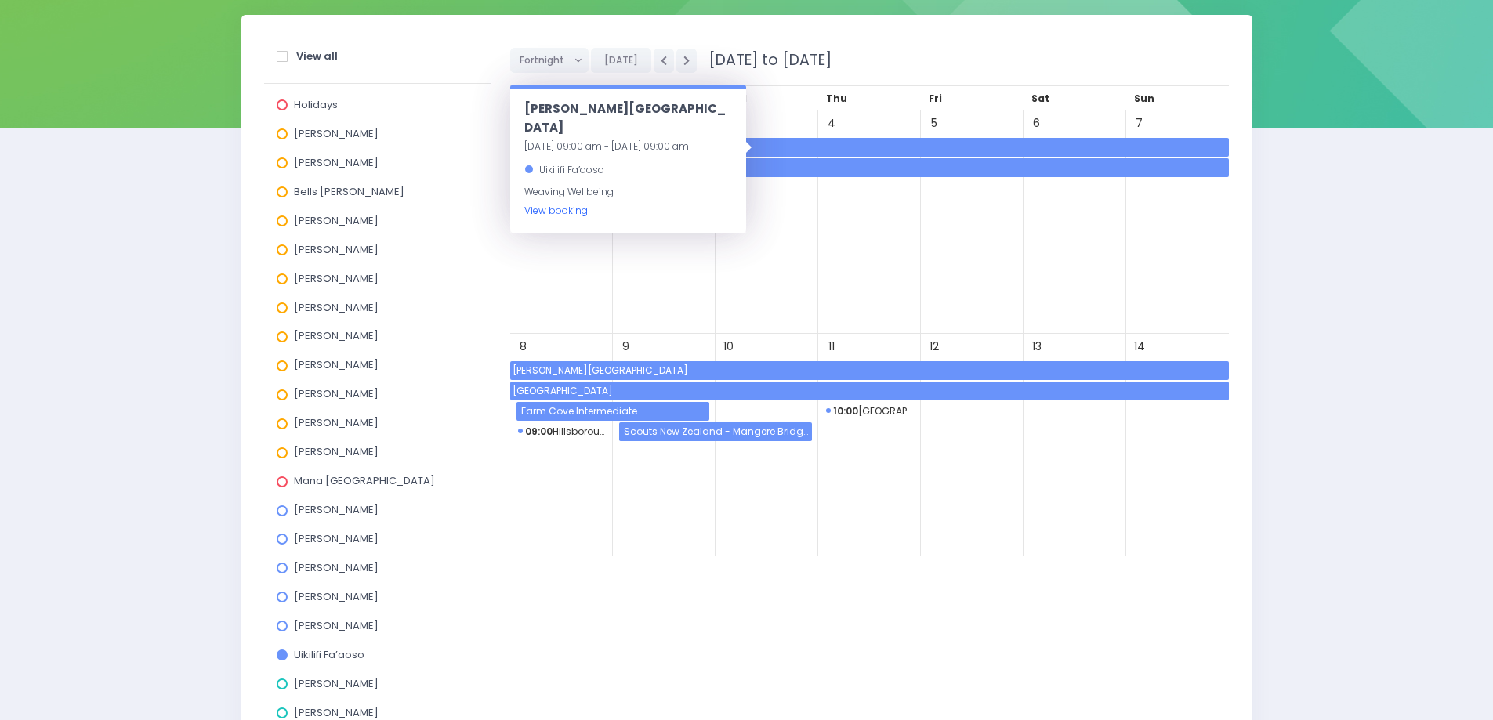
click at [551, 204] on link "View booking" at bounding box center [555, 210] width 63 height 13
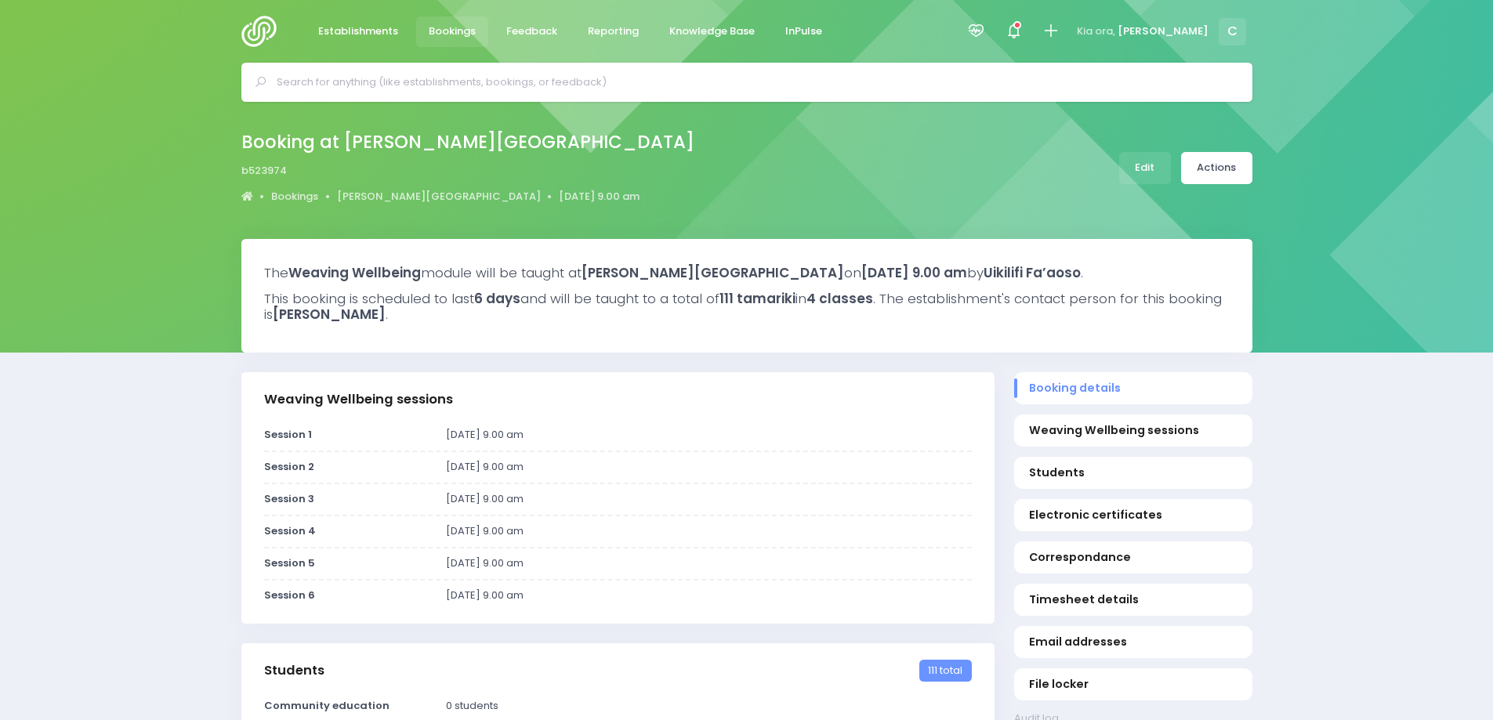
select select "5"
drag, startPoint x: 1384, startPoint y: 416, endPoint x: 1382, endPoint y: 386, distance: 30.6
